Goal: Information Seeking & Learning: Learn about a topic

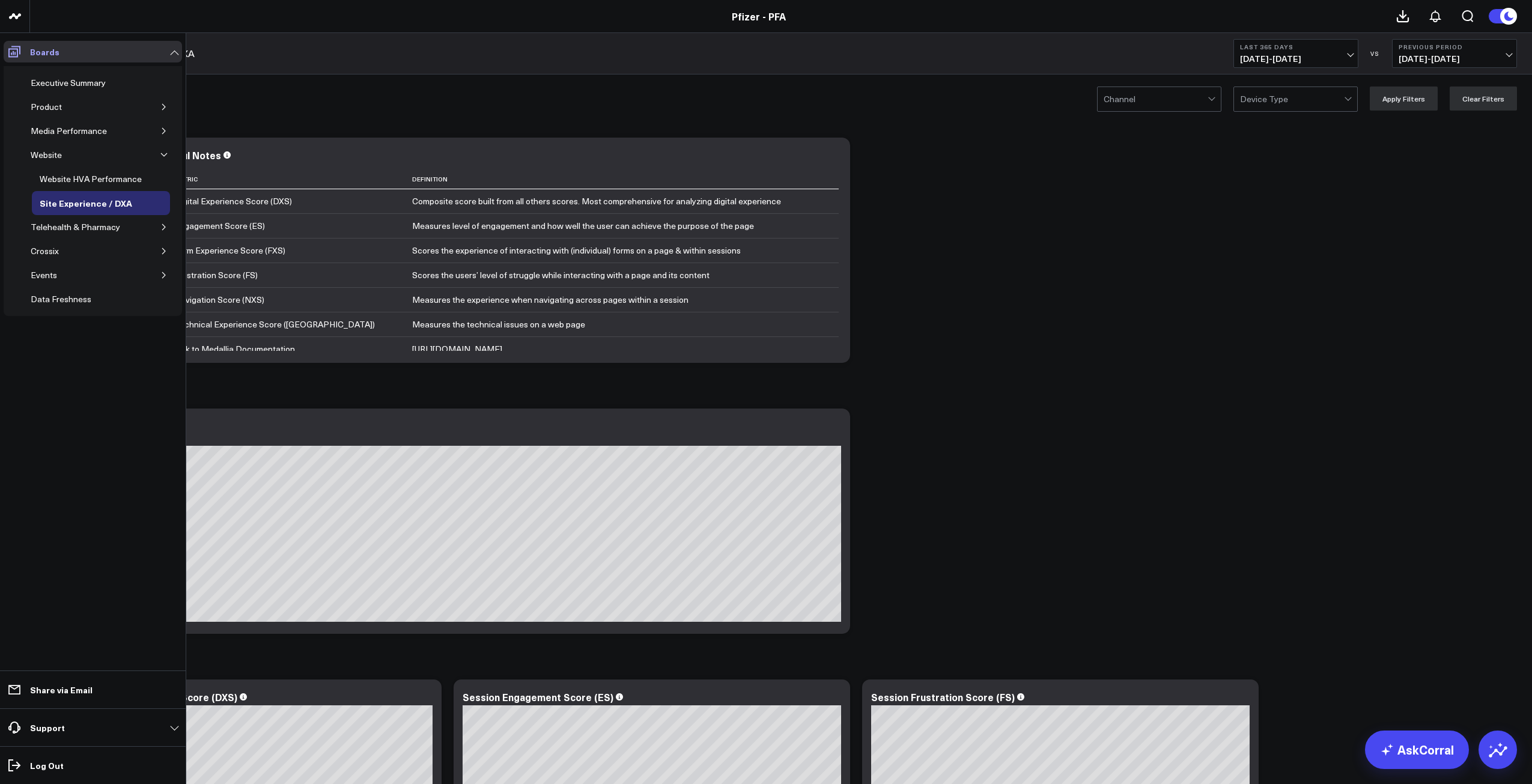
click at [63, 50] on link "Boards" at bounding box center [93, 51] width 179 height 21
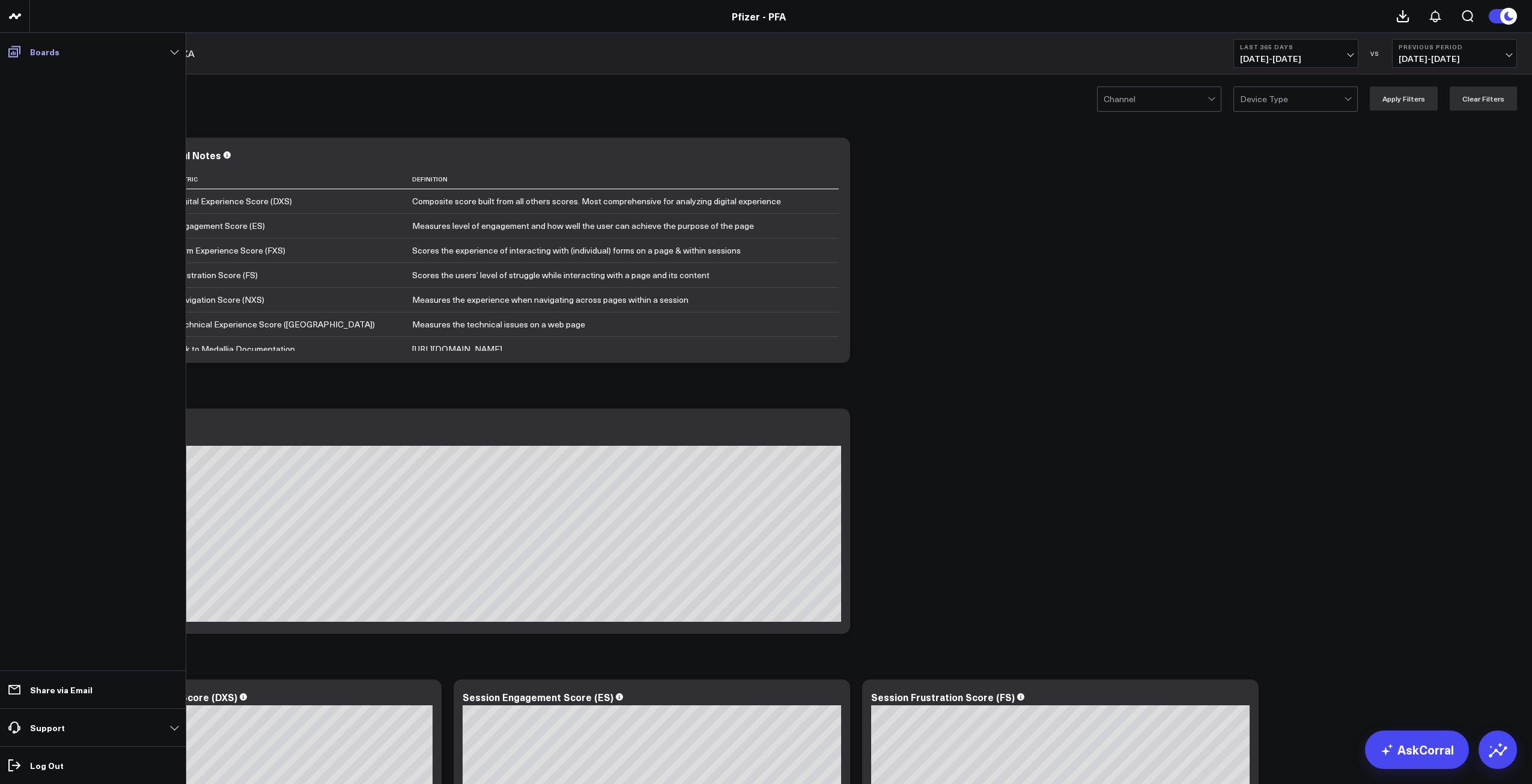
click at [54, 50] on p "Boards" at bounding box center [45, 52] width 29 height 9
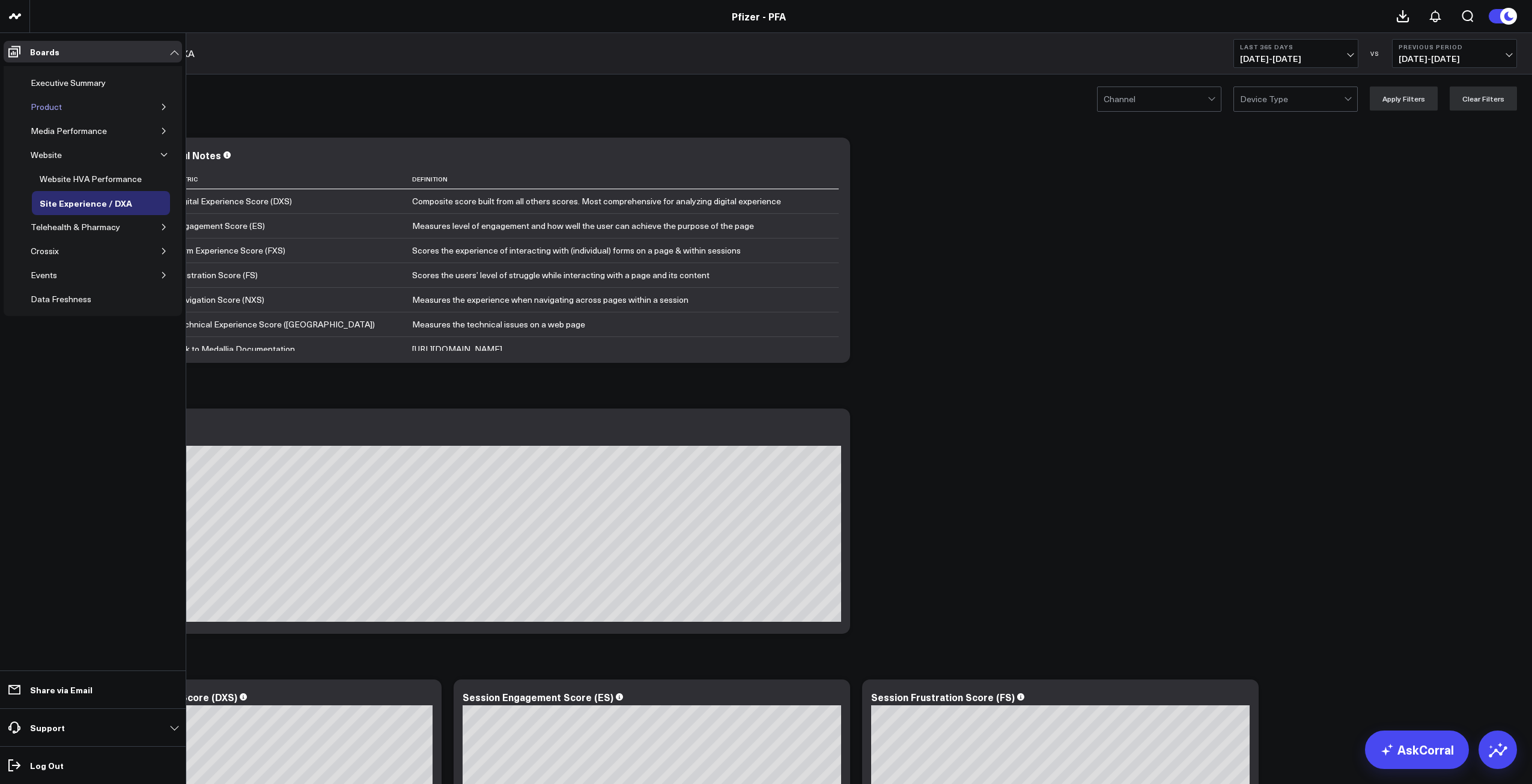
click at [46, 105] on div "Product" at bounding box center [46, 107] width 37 height 15
click at [165, 106] on icon "button" at bounding box center [163, 107] width 3 height 6
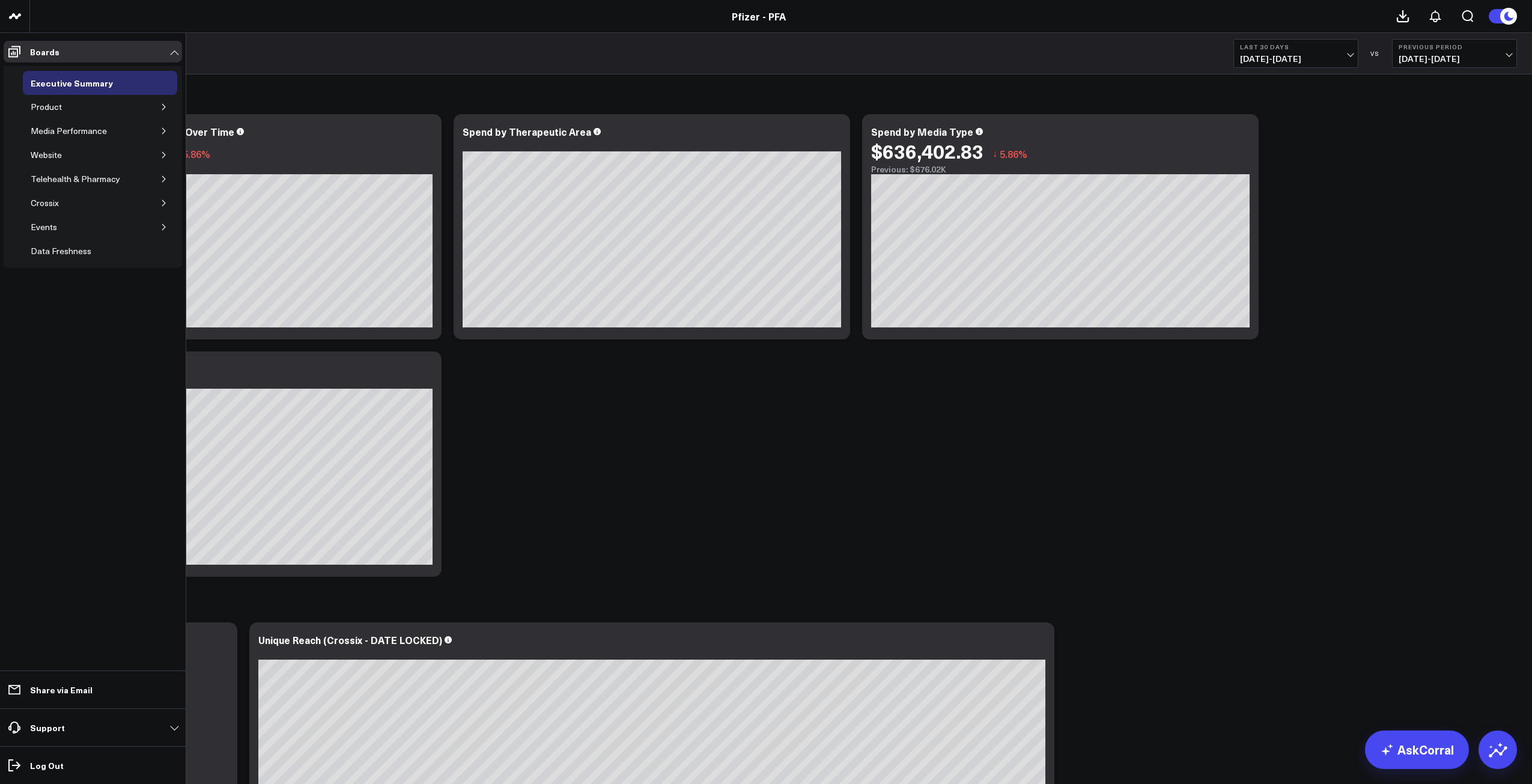
click at [161, 153] on icon "button" at bounding box center [164, 155] width 7 height 7
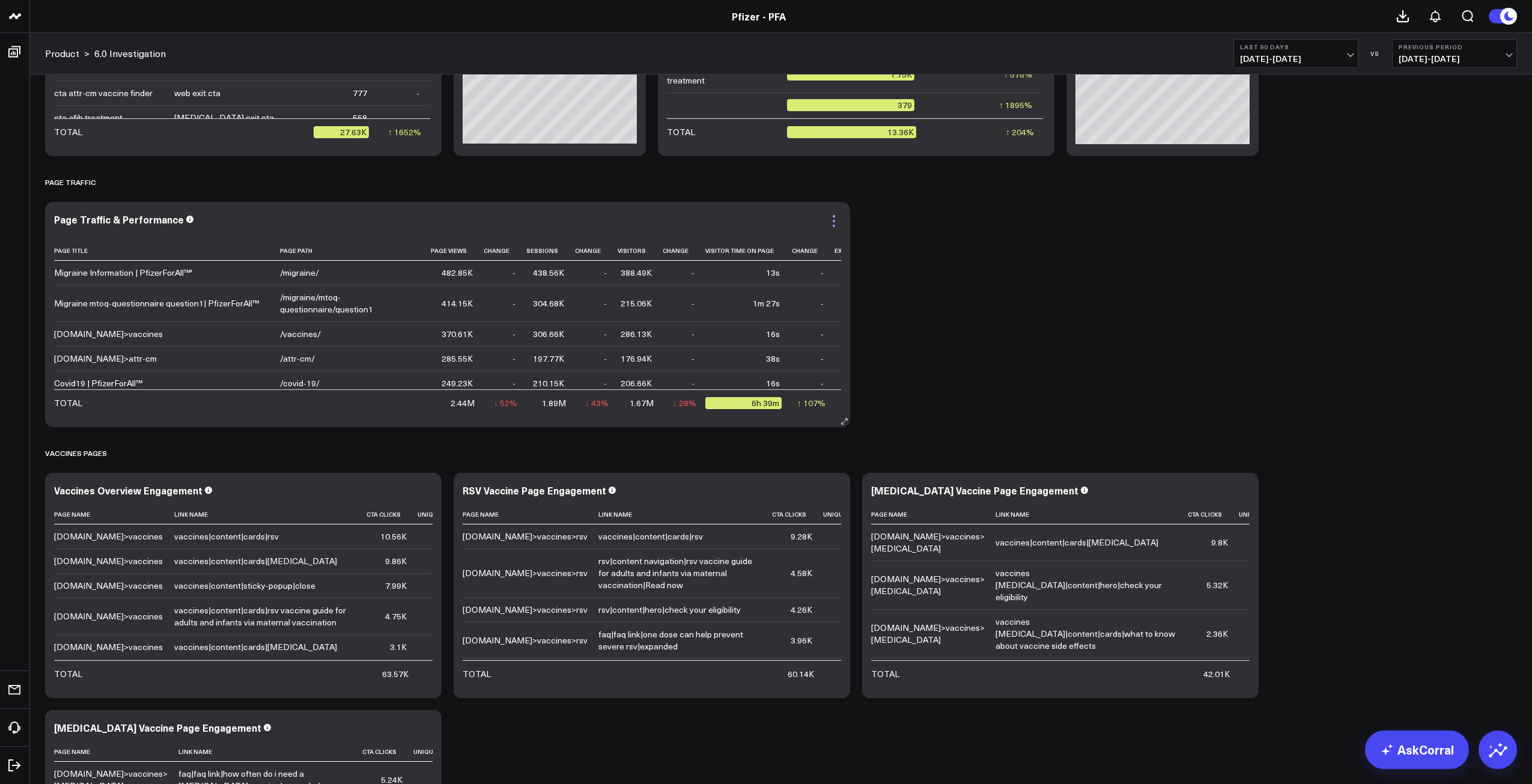
scroll to position [360, 0]
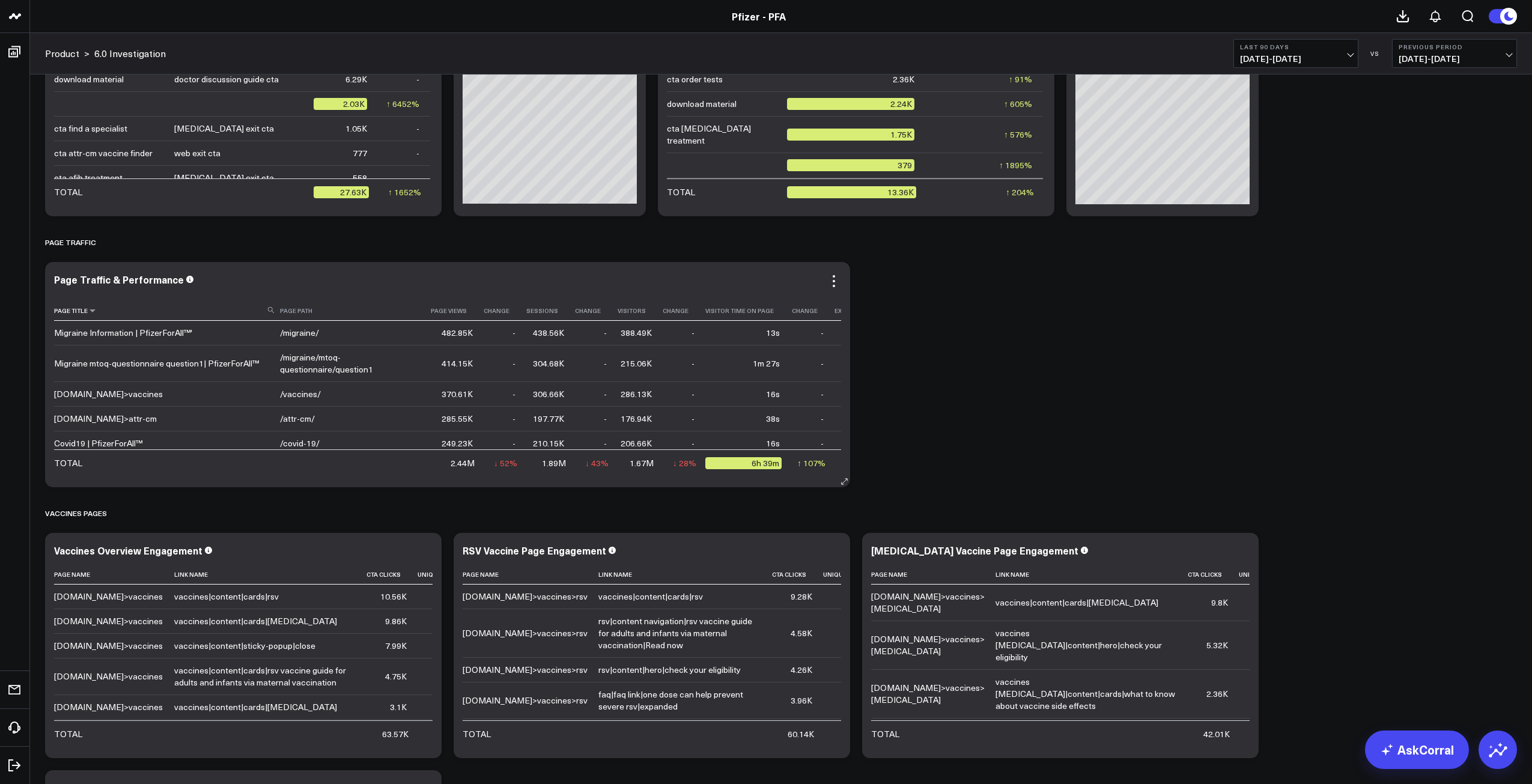
click at [88, 306] on th "Page Title" at bounding box center [167, 307] width 226 height 27
click at [130, 315] on th "Page Title" at bounding box center [167, 307] width 226 height 27
click at [298, 312] on th "Page Path" at bounding box center [356, 307] width 151 height 27
click at [274, 310] on use at bounding box center [271, 310] width 6 height 6
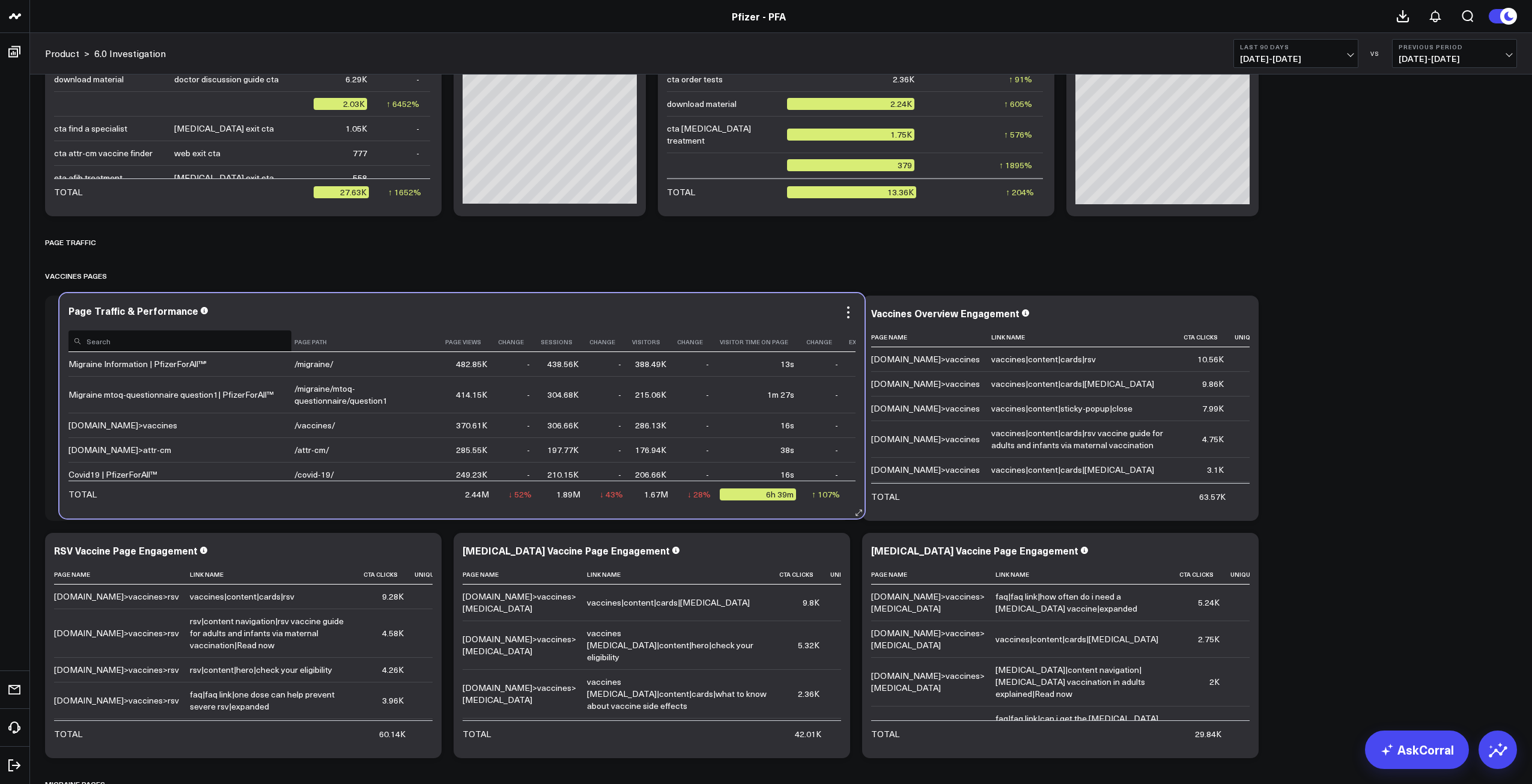
click at [291, 335] on input at bounding box center [180, 340] width 223 height 21
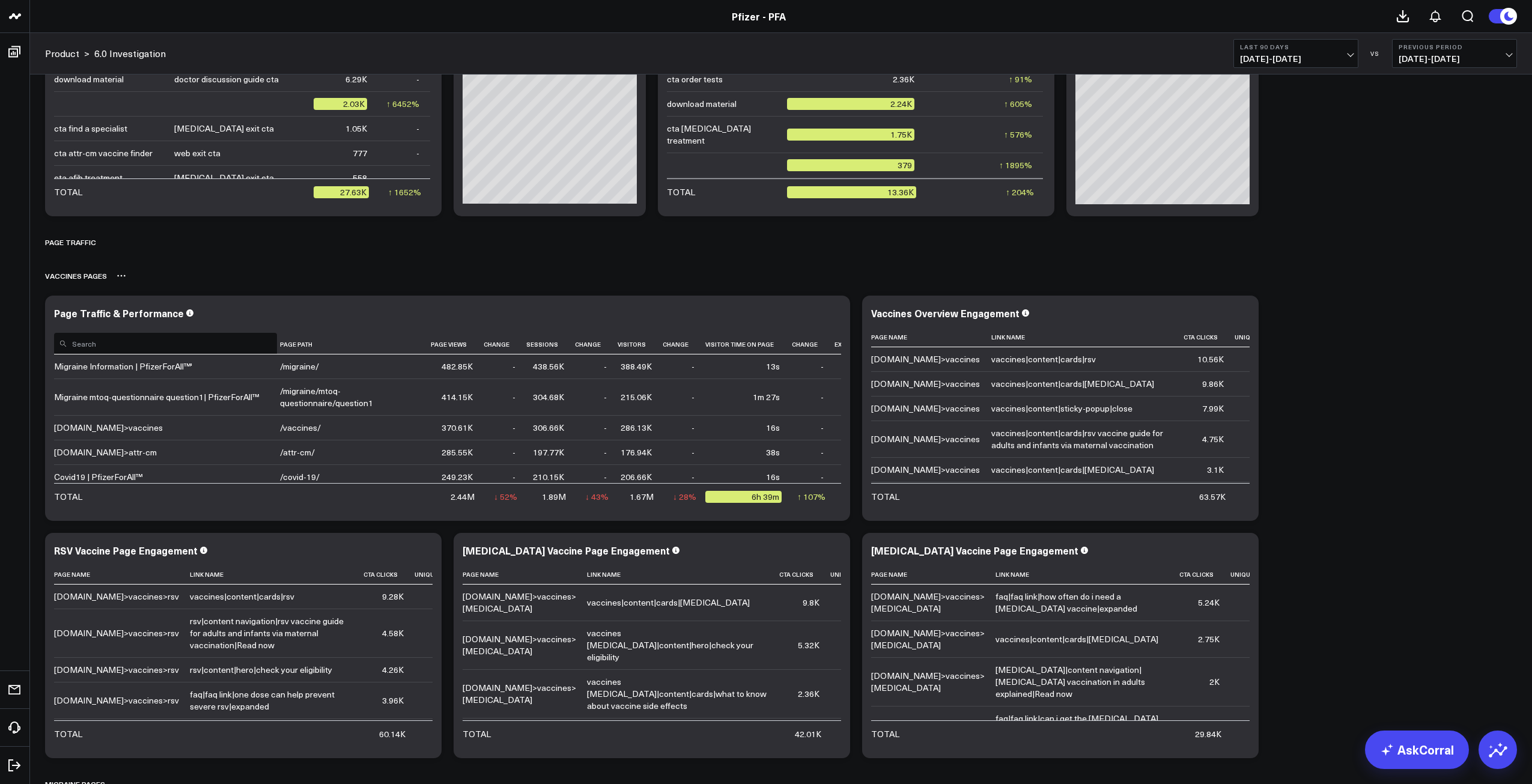
click at [298, 333] on th "Page Path" at bounding box center [356, 340] width 151 height 27
drag, startPoint x: 397, startPoint y: 278, endPoint x: 321, endPoint y: 304, distance: 80.3
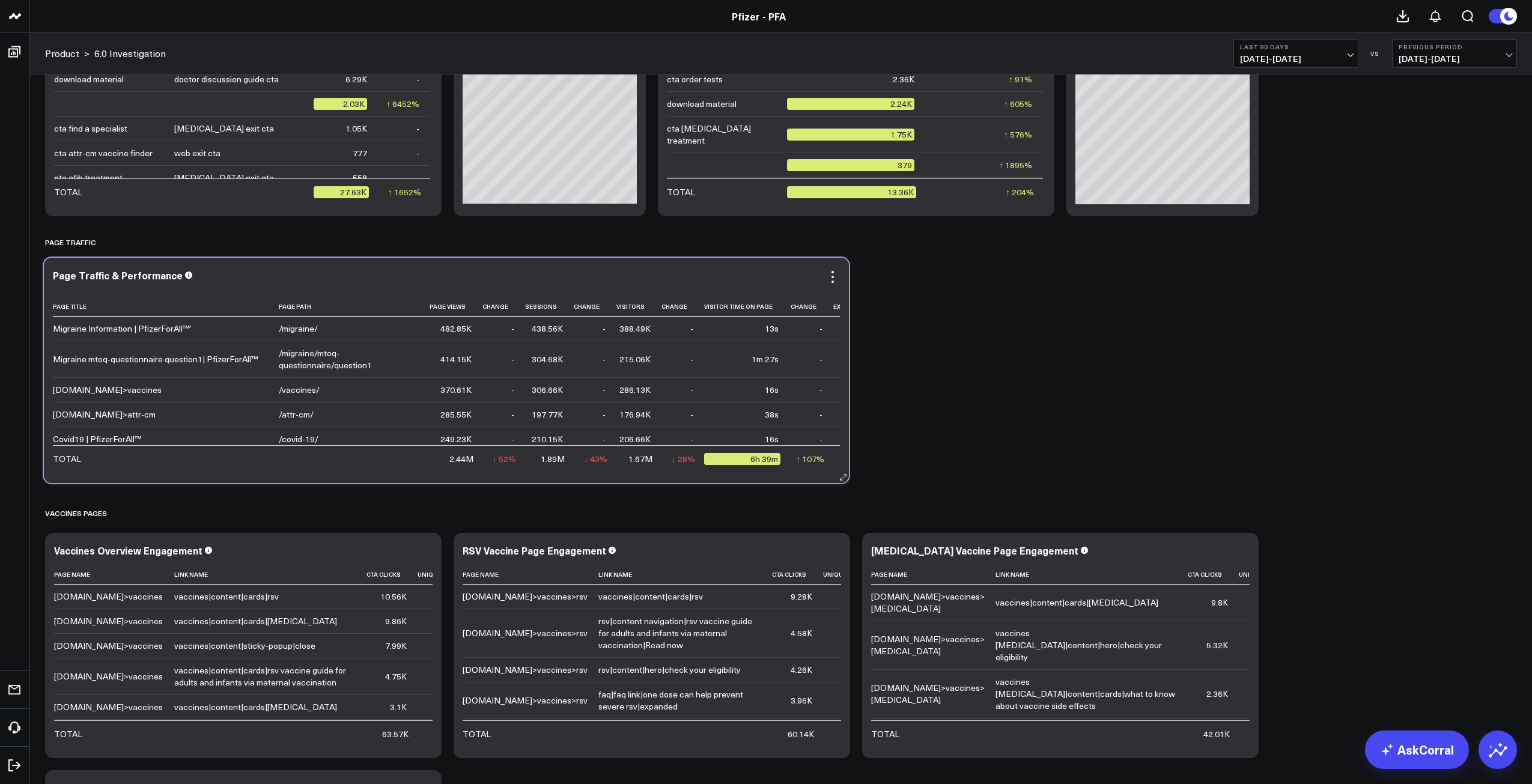
drag, startPoint x: 321, startPoint y: 304, endPoint x: 320, endPoint y: 264, distance: 40.0
click at [320, 264] on div "Page Traffic & Performance Page Title Page Path Page Views Change Sessions Chan…" at bounding box center [446, 370] width 805 height 225
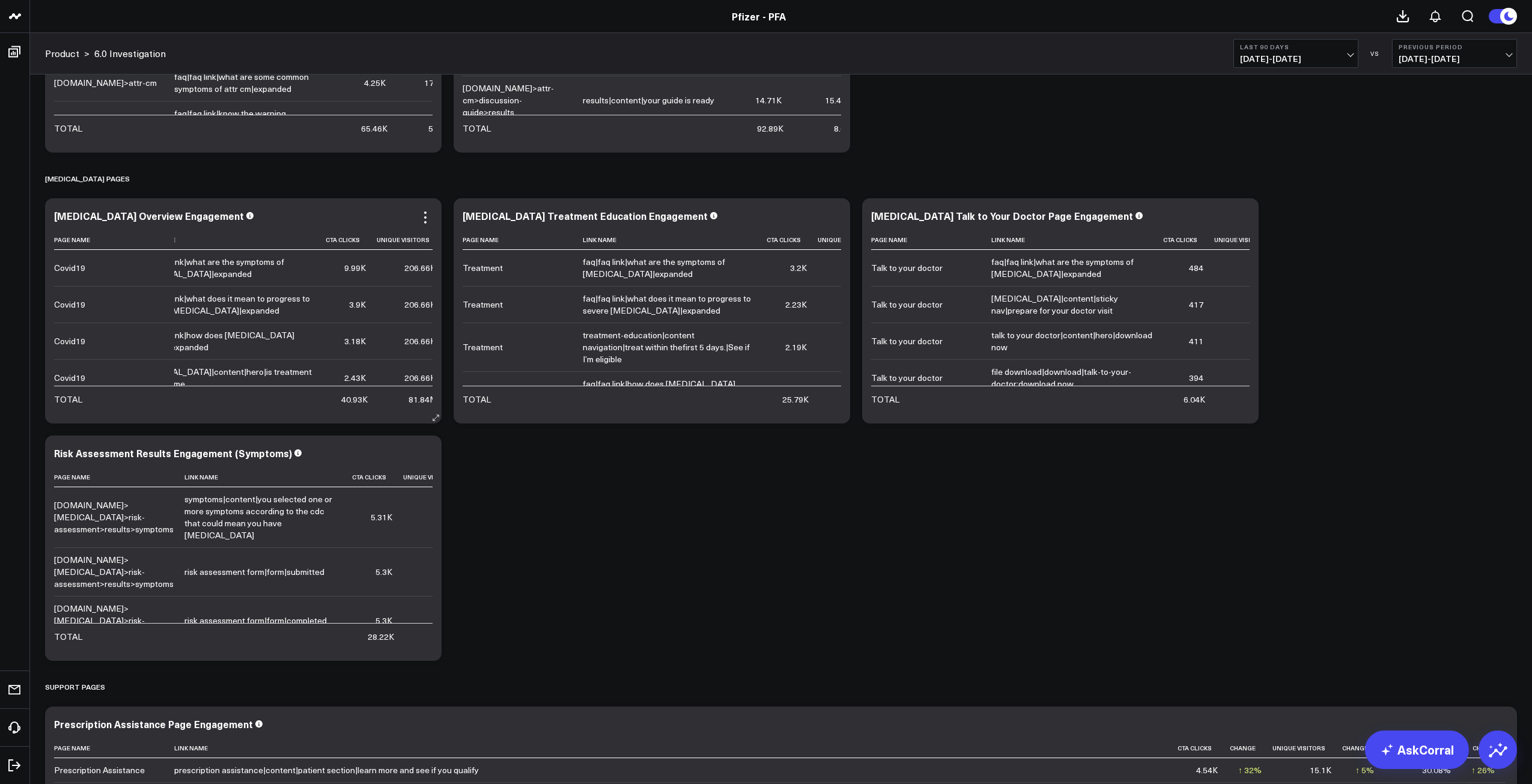
scroll to position [60, 32]
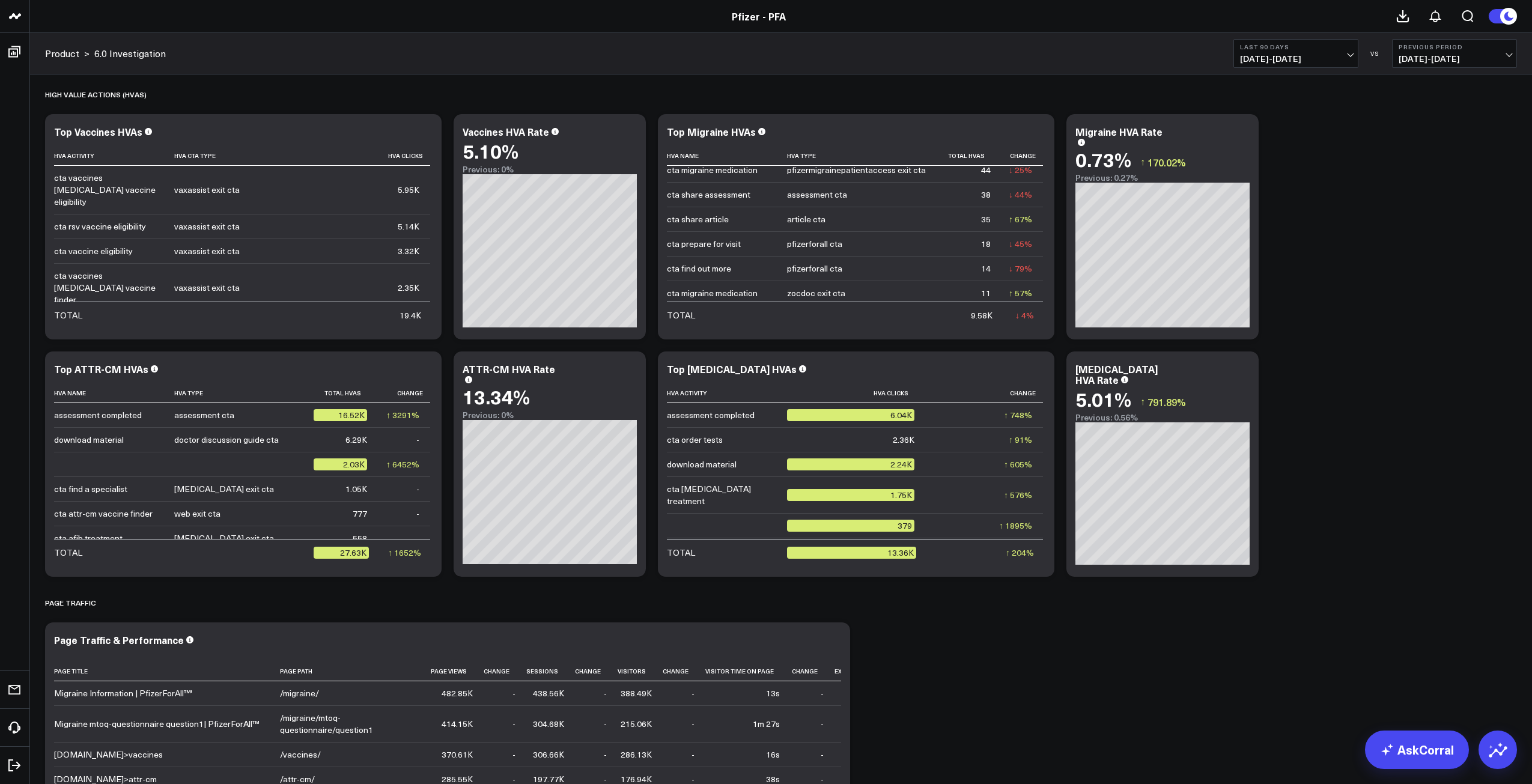
scroll to position [420, 0]
